Goal: Participate in discussion

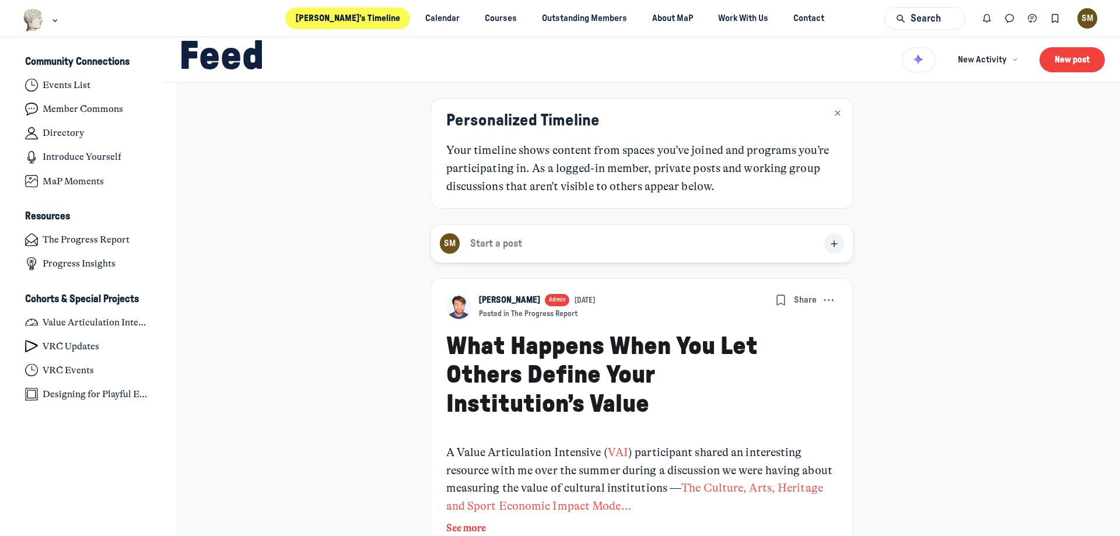
scroll to position [3722, 2294]
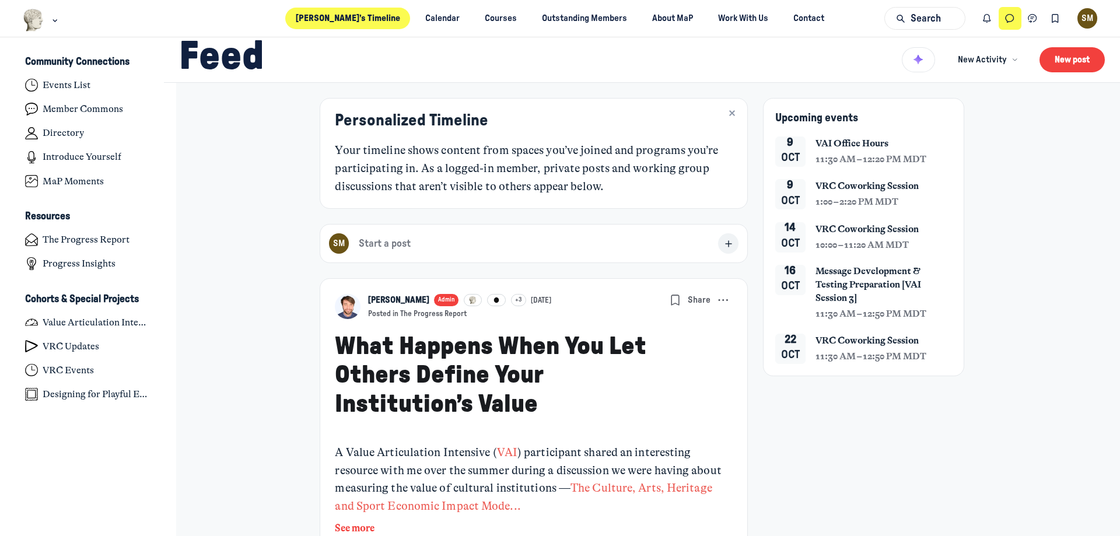
click at [1007, 20] on use "Direct messages" at bounding box center [1010, 19] width 8 height 8
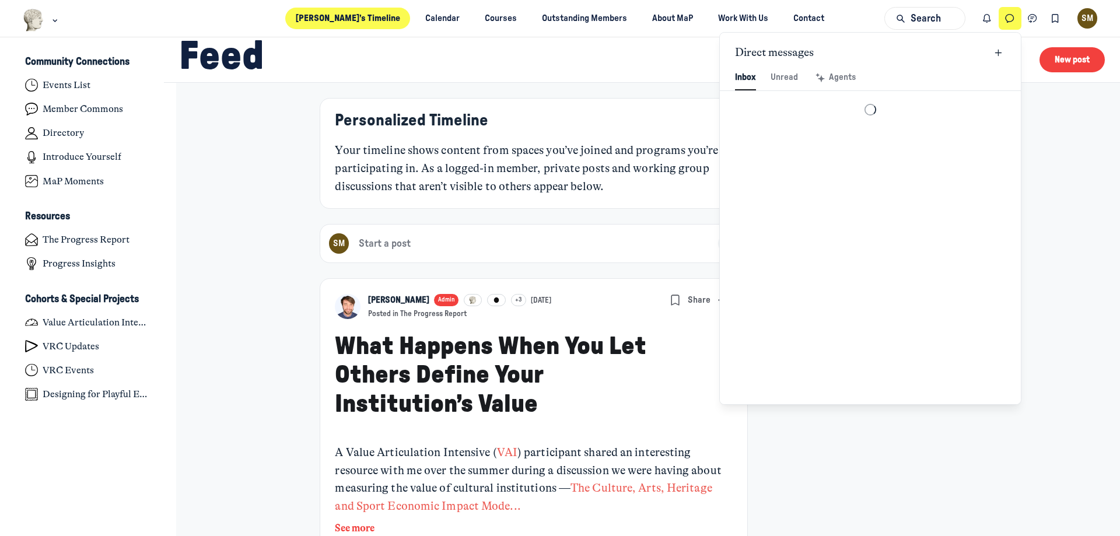
scroll to position [1588, 2719]
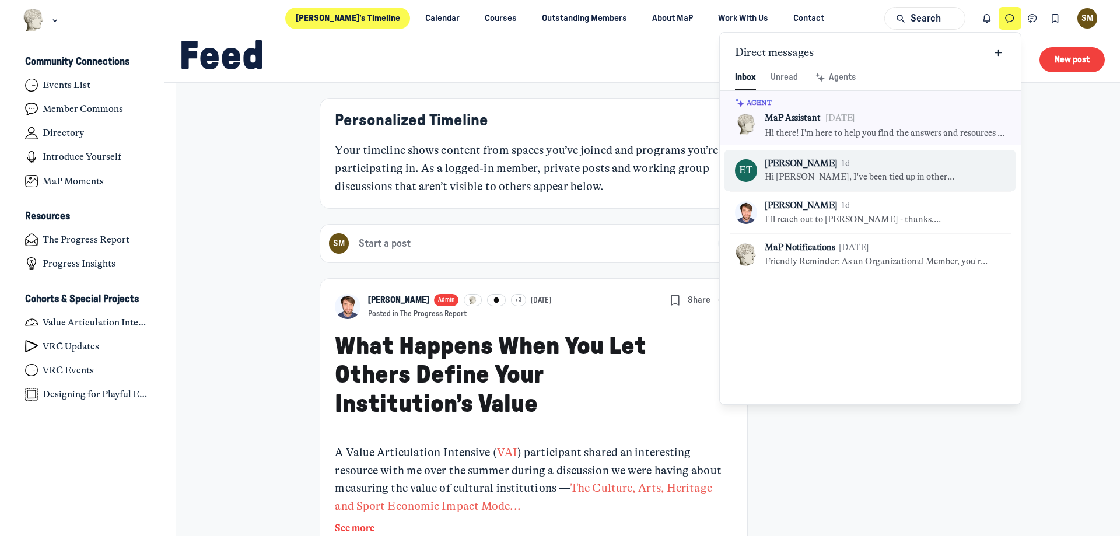
click at [928, 190] on link "ET [PERSON_NAME] 1d Hi [PERSON_NAME], I've been tied up in other commitments al…" at bounding box center [870, 170] width 291 height 41
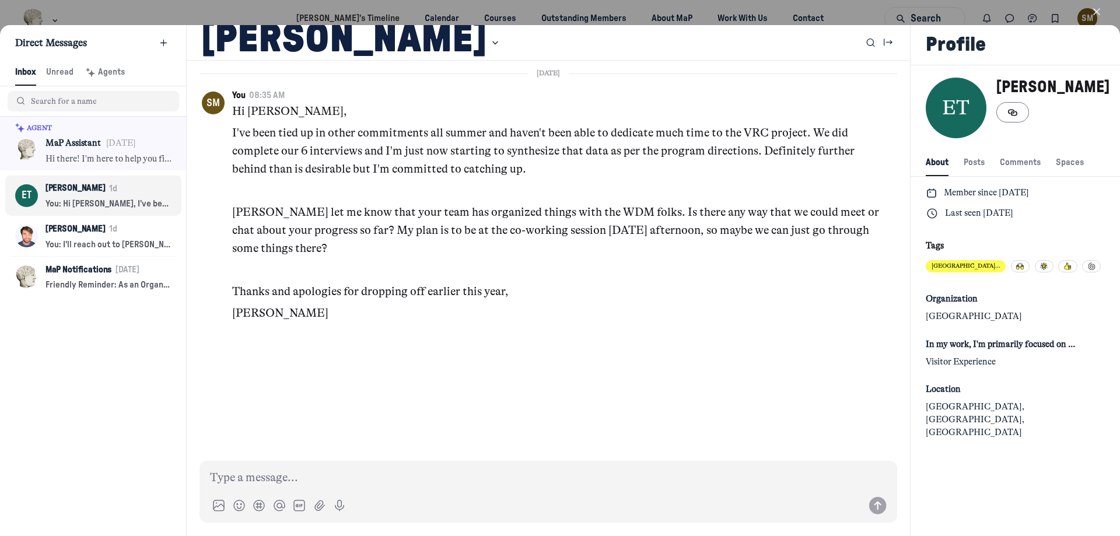
scroll to position [1588, 2307]
click at [1092, 15] on icon "button" at bounding box center [1097, 12] width 12 height 12
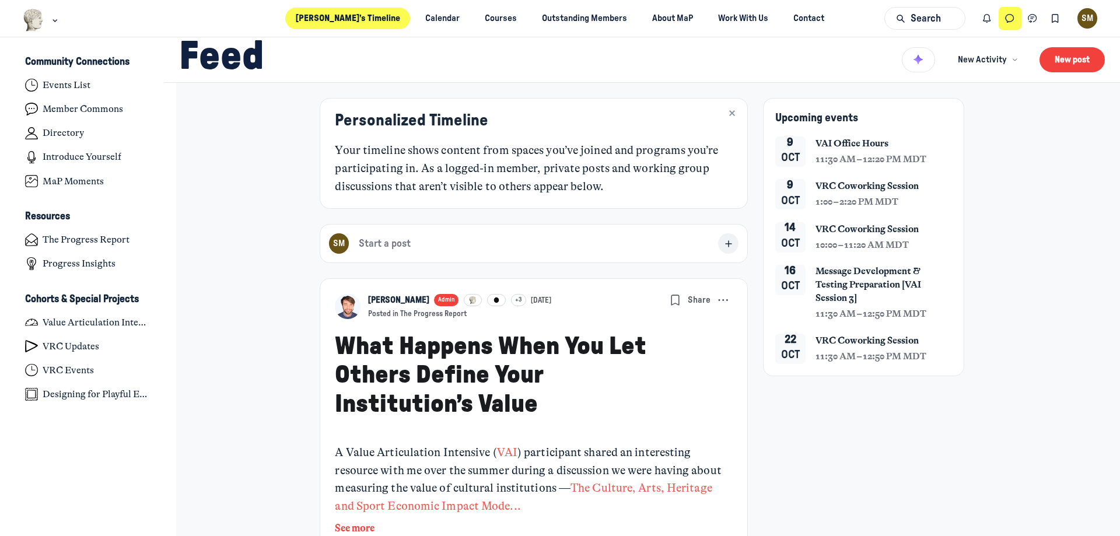
scroll to position [3722, 2294]
click at [126, 376] on link "VRC Events" at bounding box center [88, 371] width 146 height 22
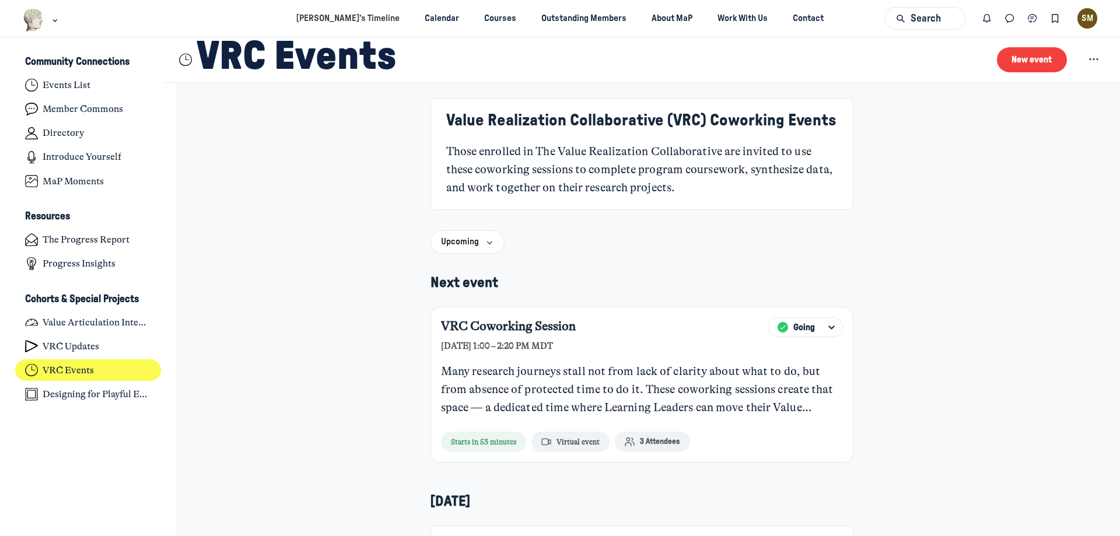
click at [626, 371] on div "Many research journeys stall not from lack of clarity about what to do, but fro…" at bounding box center [642, 390] width 402 height 54
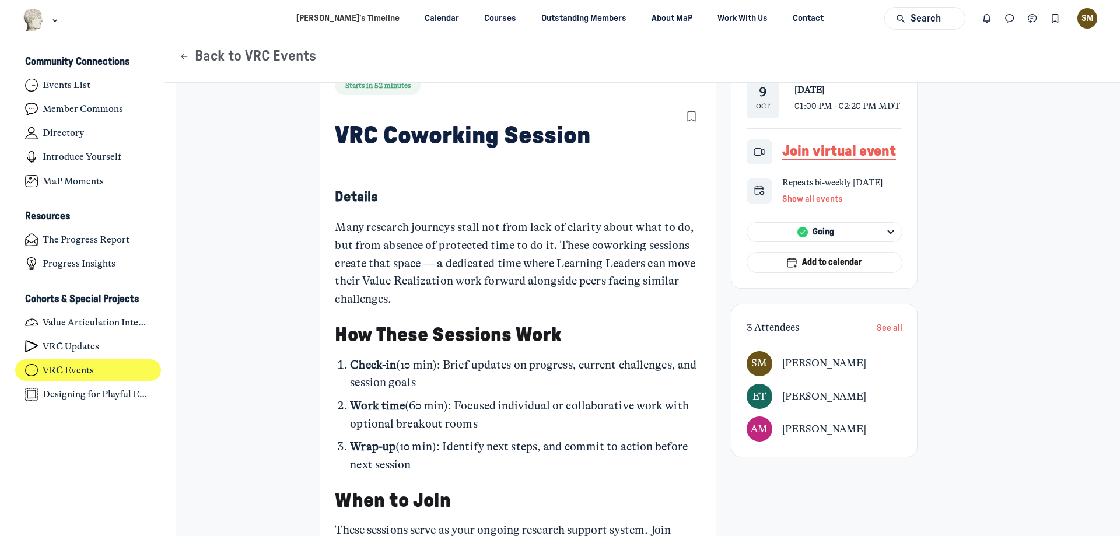
scroll to position [58, 0]
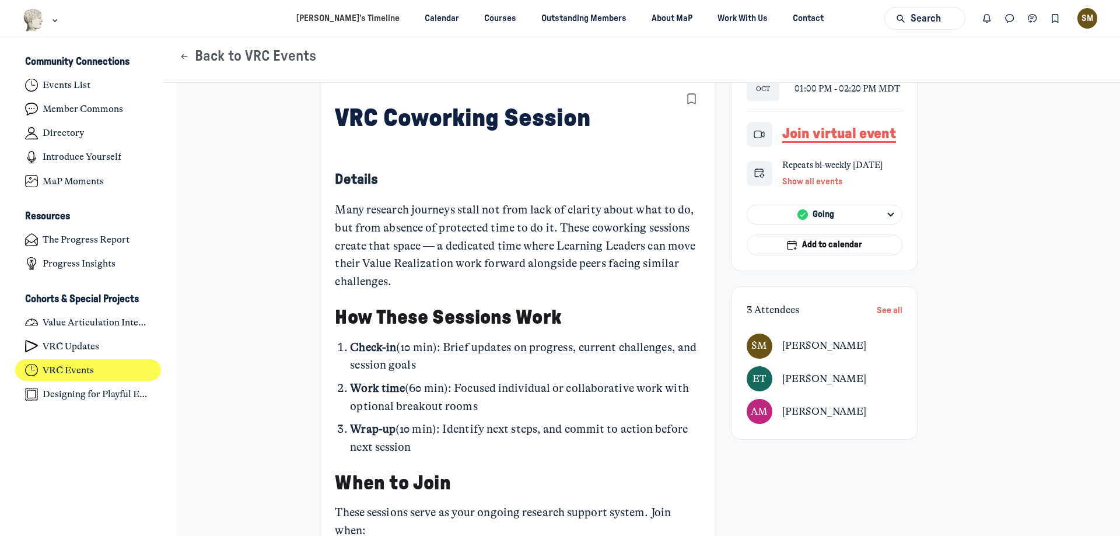
click at [882, 318] on button "See all" at bounding box center [890, 310] width 26 height 16
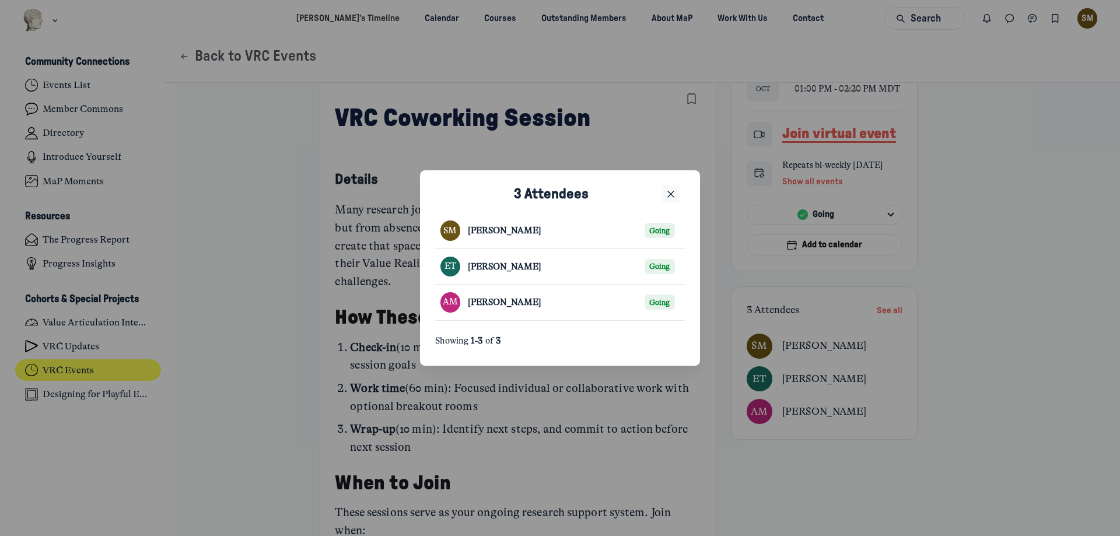
click at [666, 196] on icon "Close" at bounding box center [671, 194] width 12 height 13
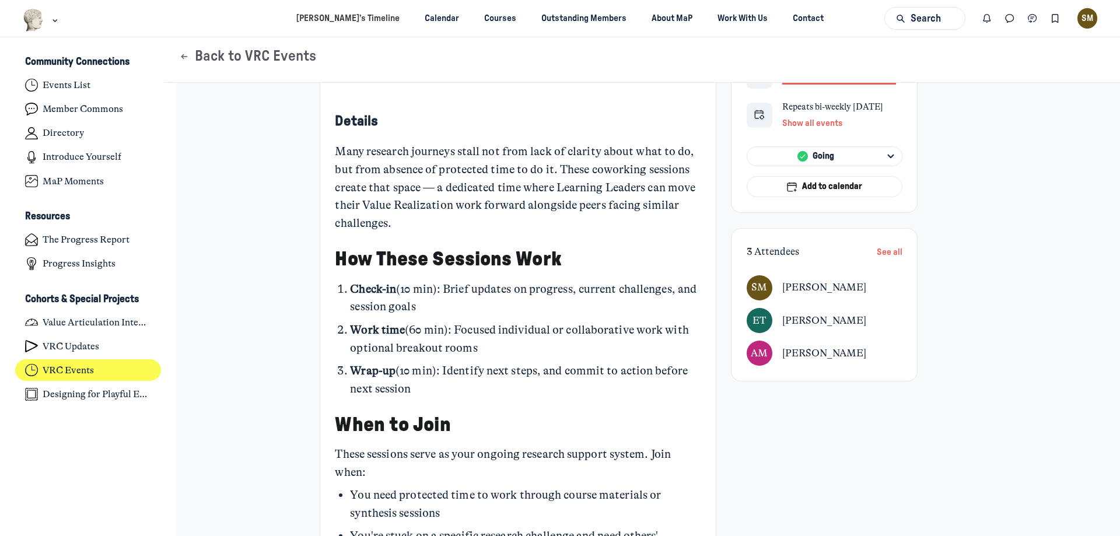
scroll to position [0, 0]
